Goal: Find specific page/section: Find specific page/section

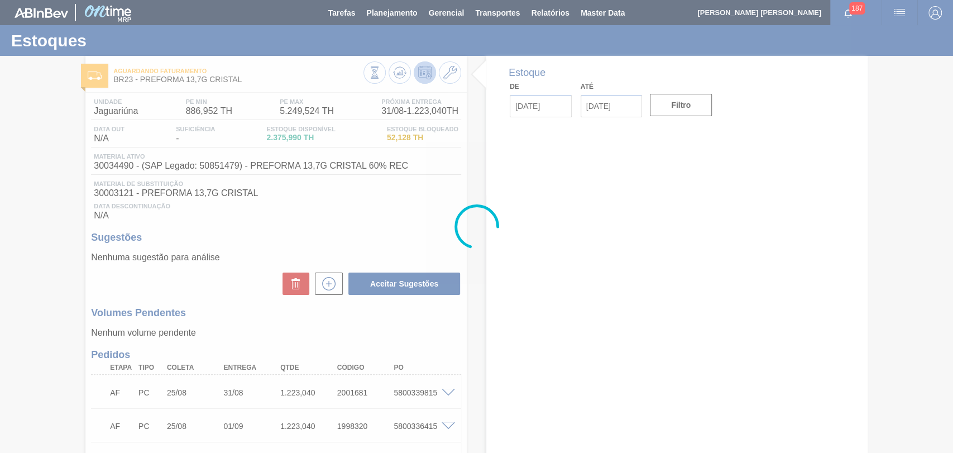
click at [479, 155] on div at bounding box center [476, 226] width 953 height 453
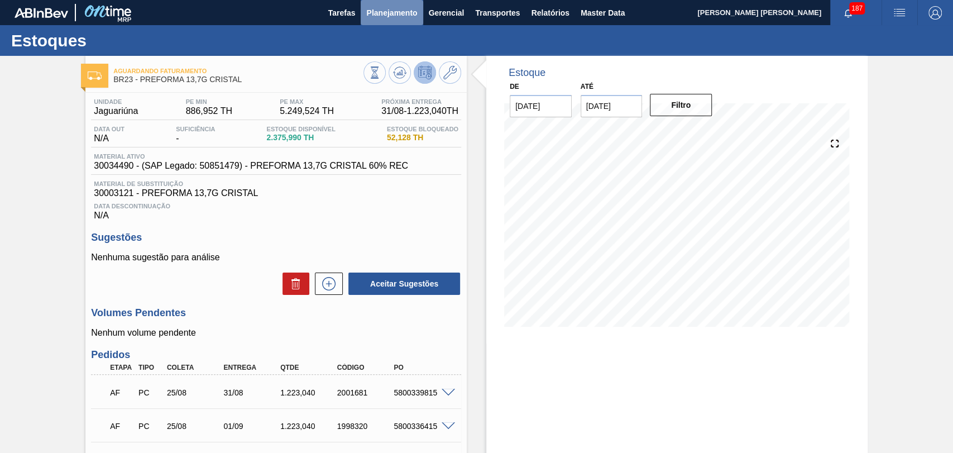
click at [379, 15] on span "Planejamento" at bounding box center [391, 12] width 51 height 13
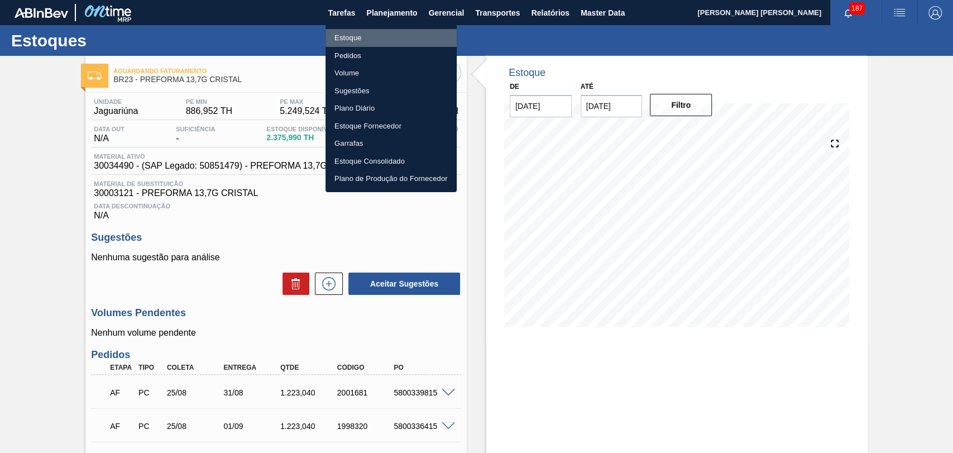
click at [363, 35] on li "Estoque" at bounding box center [390, 38] width 131 height 18
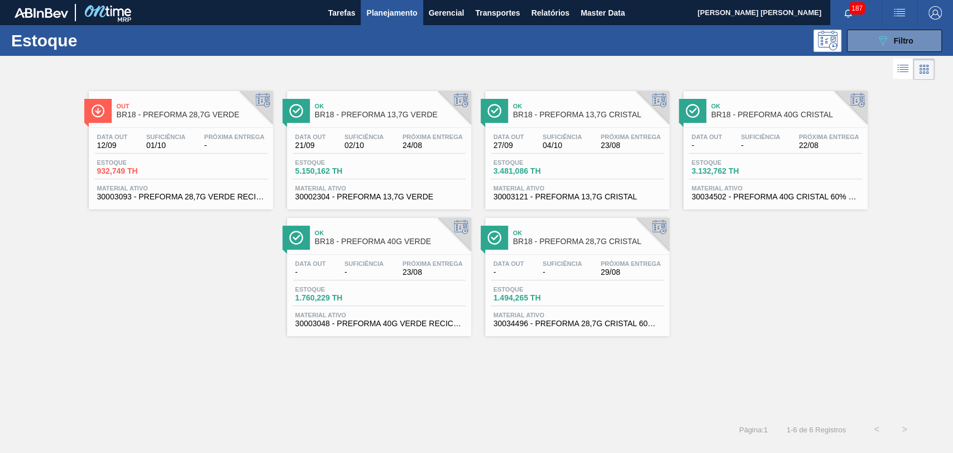
click at [395, 125] on div "Ok BR18 - PREFORMA 13,7G VERDE Data out 21/09 Suficiência 02/10 Próxima Entrega…" at bounding box center [379, 150] width 184 height 118
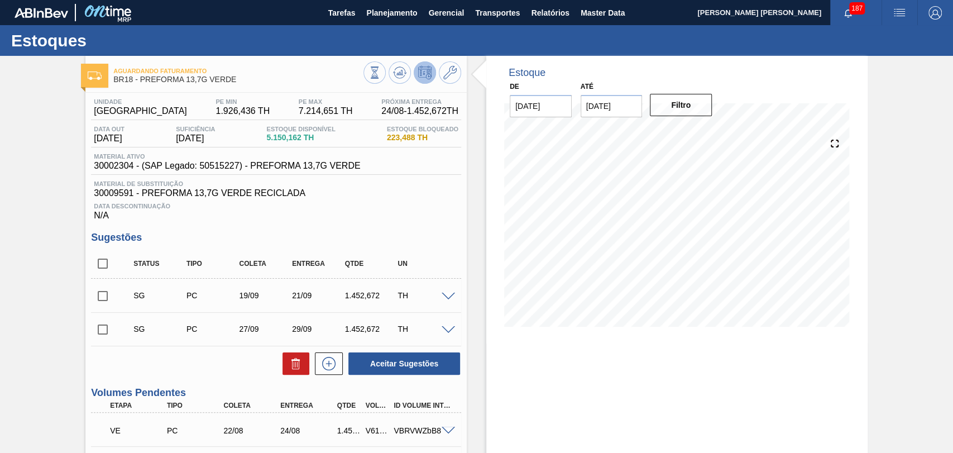
click at [431, 215] on div "Data Descontinuação N/A" at bounding box center [276, 209] width 370 height 22
click at [395, 68] on icon at bounding box center [400, 70] width 11 height 6
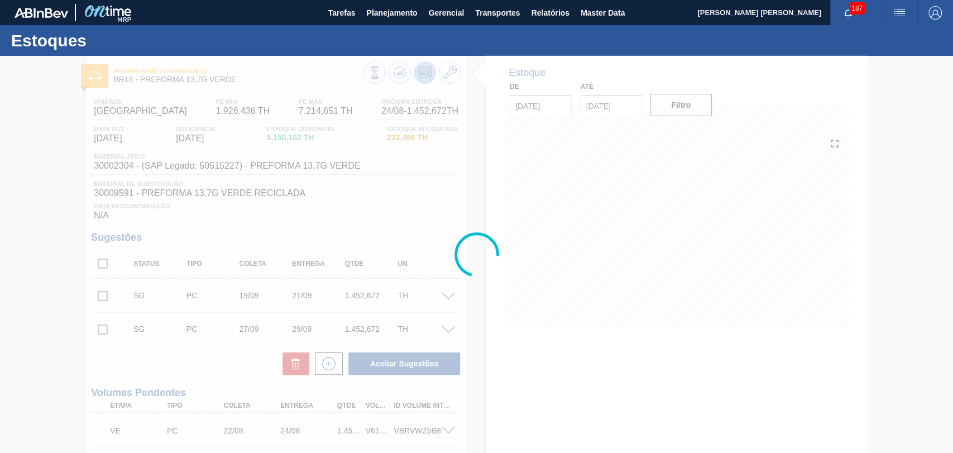
click at [478, 337] on div at bounding box center [476, 254] width 953 height 397
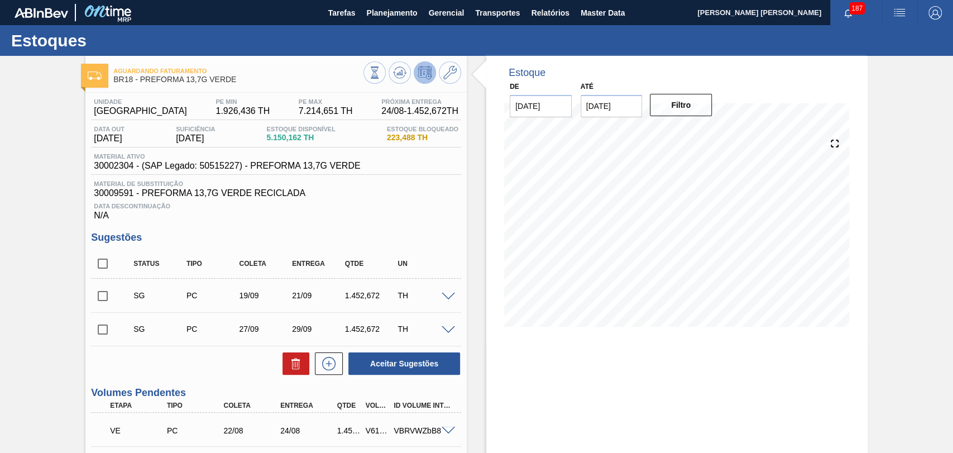
click at [404, 213] on div "Data Descontinuação N/A" at bounding box center [276, 209] width 370 height 22
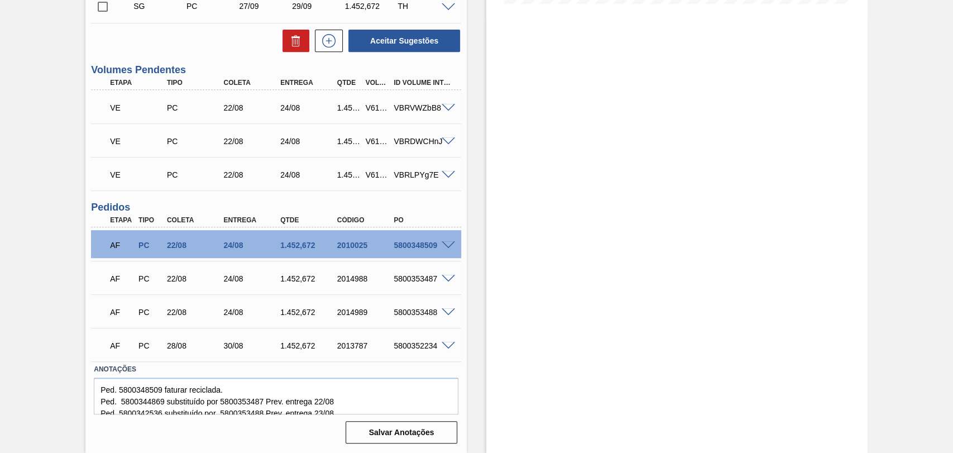
scroll to position [138, 0]
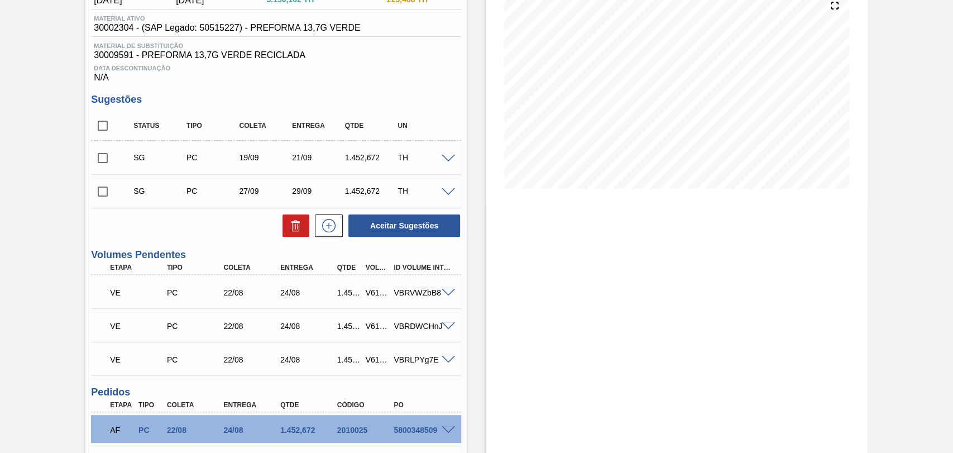
click at [448, 159] on span at bounding box center [447, 159] width 13 height 8
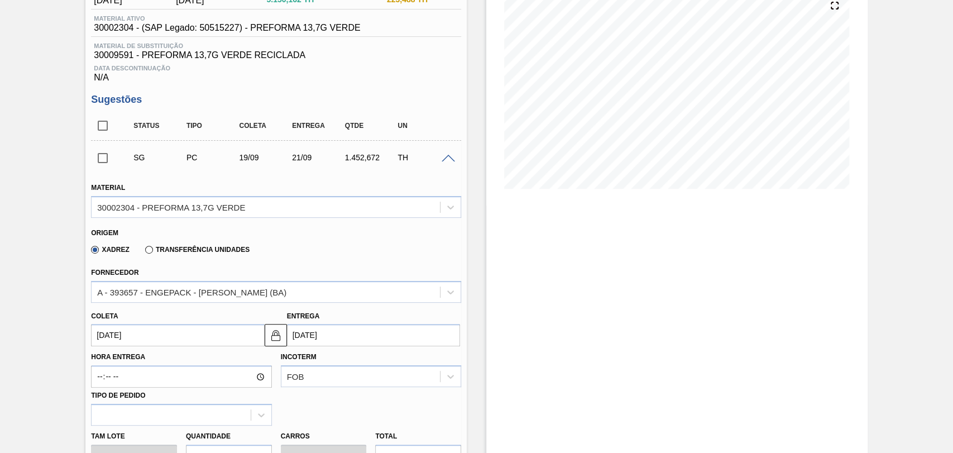
click at [448, 159] on span at bounding box center [447, 159] width 13 height 8
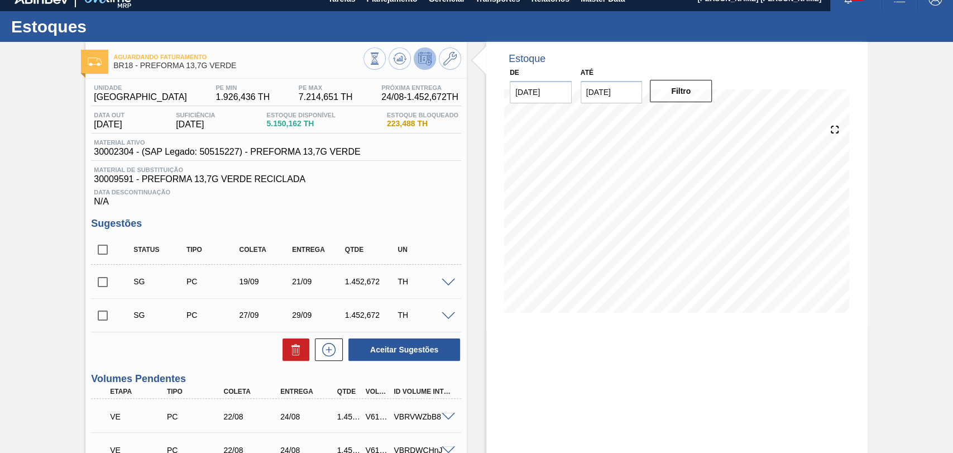
scroll to position [0, 0]
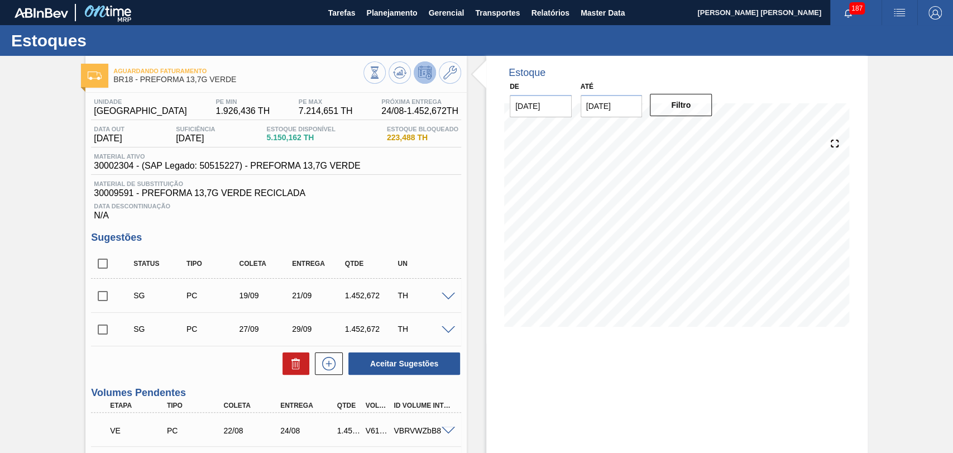
click at [409, 65] on div at bounding box center [412, 73] width 98 height 25
click at [381, 69] on icon at bounding box center [374, 72] width 12 height 12
